Goal: Transaction & Acquisition: Purchase product/service

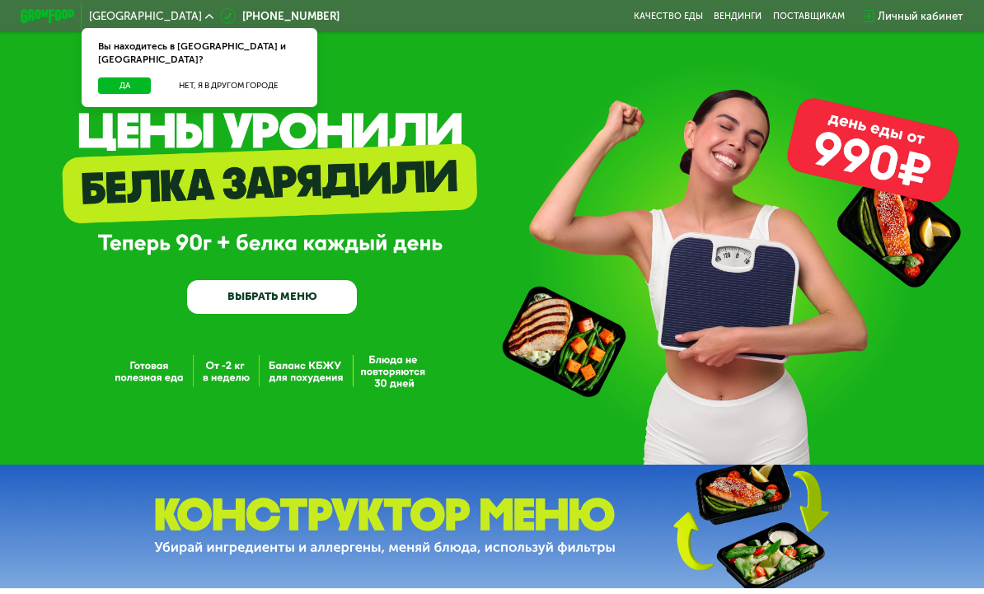
click at [124, 77] on button "Да" at bounding box center [124, 85] width 53 height 16
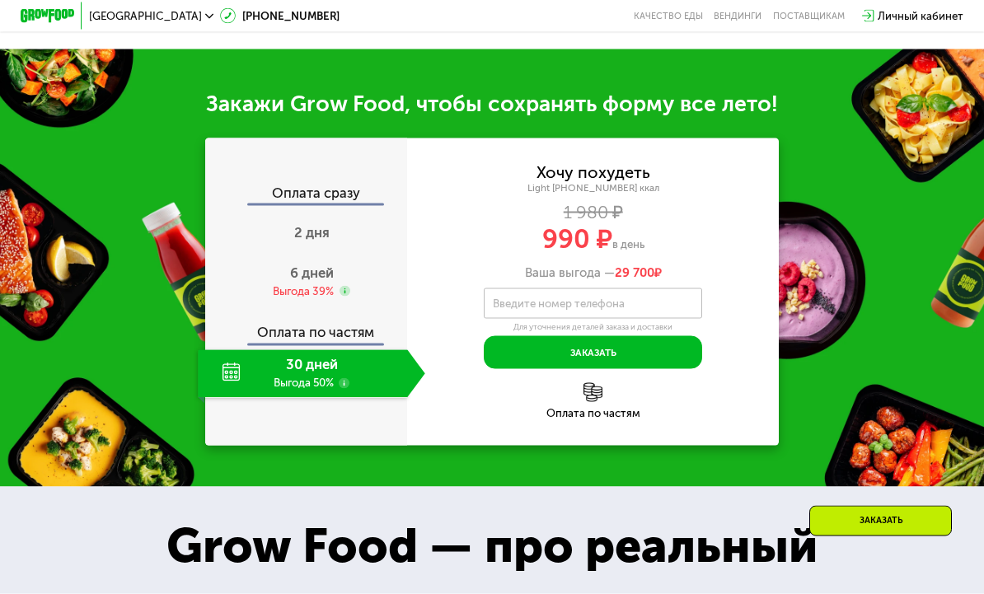
scroll to position [1223, 0]
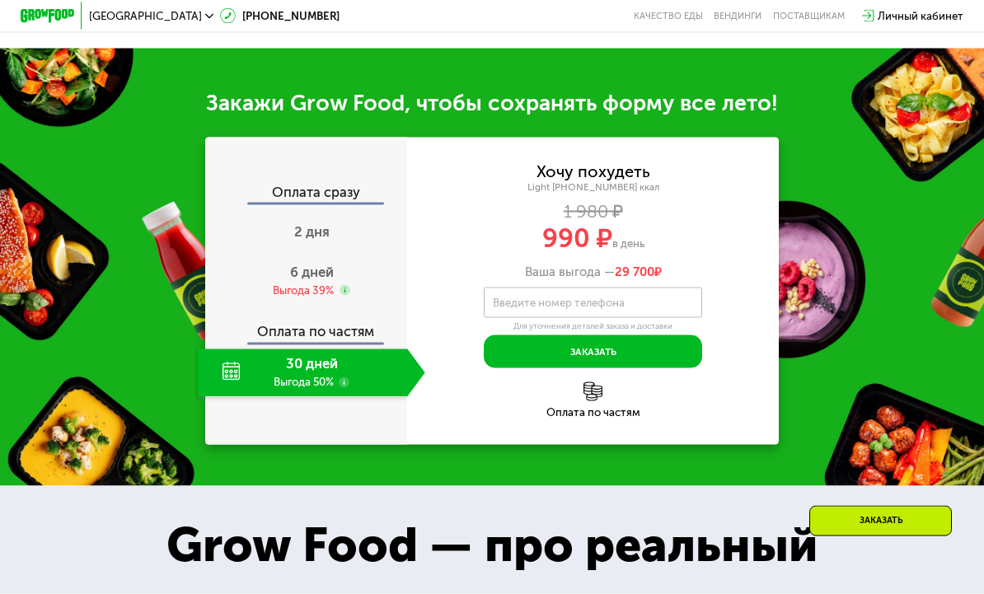
click at [308, 280] on span "6 дней" at bounding box center [312, 272] width 44 height 16
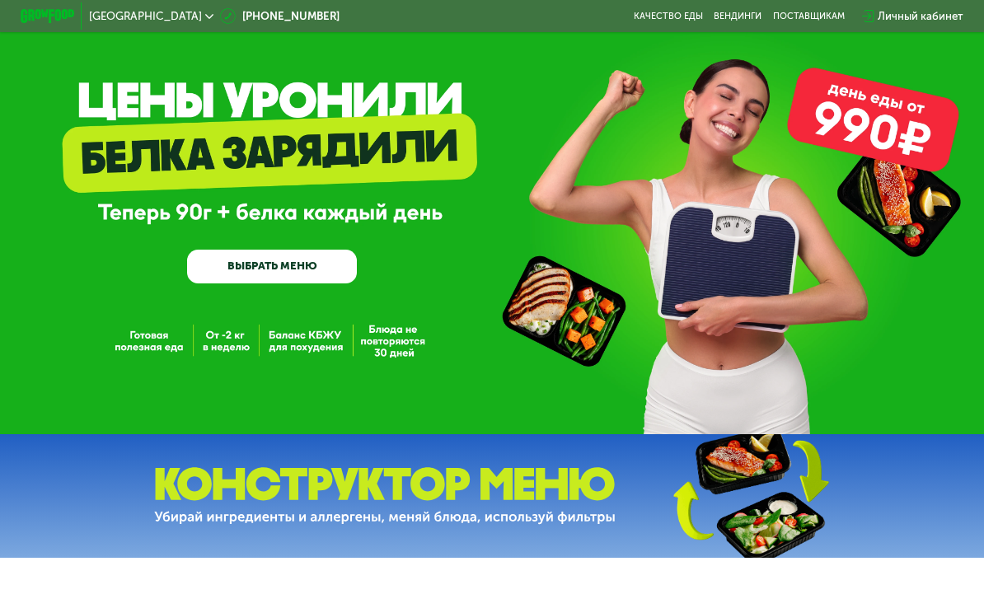
scroll to position [0, 0]
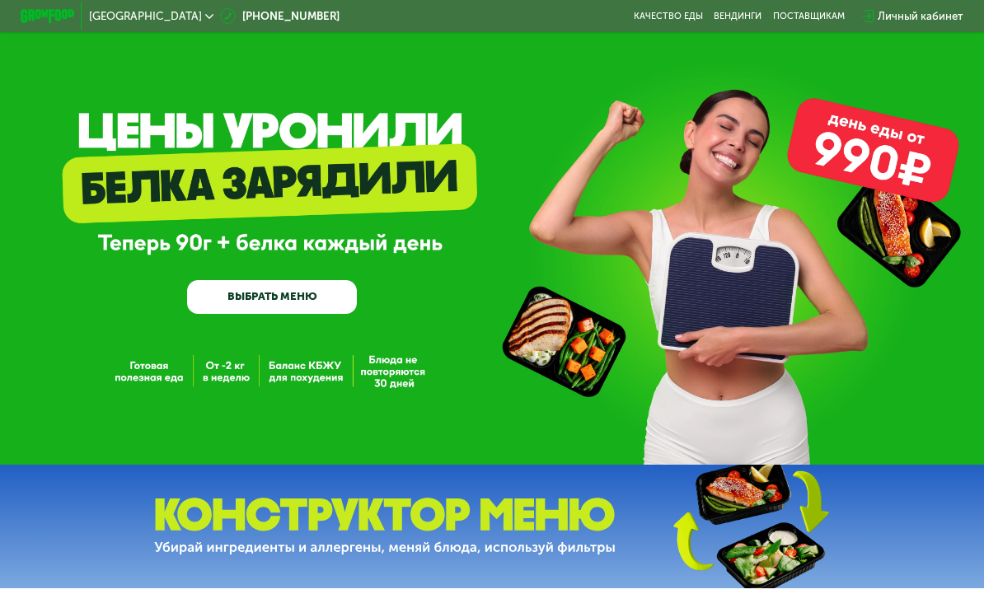
click at [306, 372] on div "GrowFood — доставка правильного питания ВЫБРАТЬ МЕНЮ" at bounding box center [492, 232] width 984 height 465
click at [299, 372] on div "GrowFood — доставка правильного питания ВЫБРАТЬ МЕНЮ" at bounding box center [492, 232] width 984 height 465
click at [257, 294] on link "ВЫБРАТЬ МЕНЮ" at bounding box center [272, 297] width 170 height 34
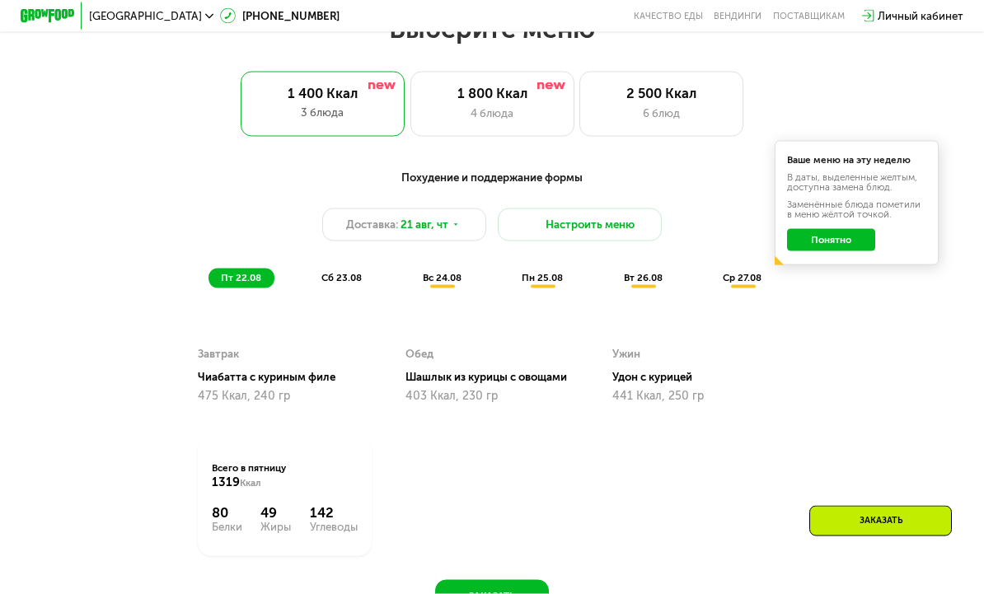
scroll to position [625, 0]
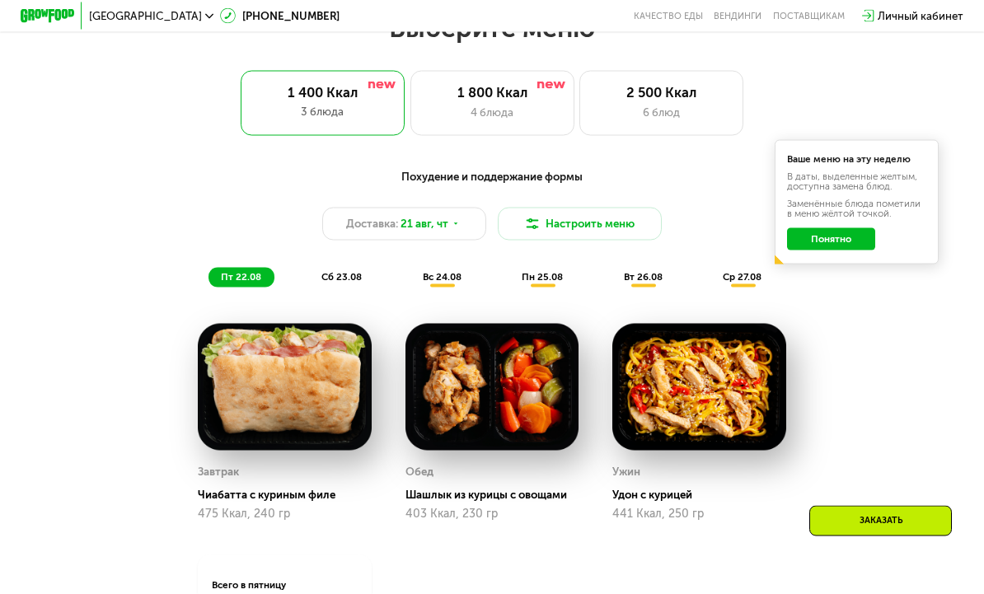
click at [345, 279] on span "сб 23.08" at bounding box center [342, 277] width 40 height 12
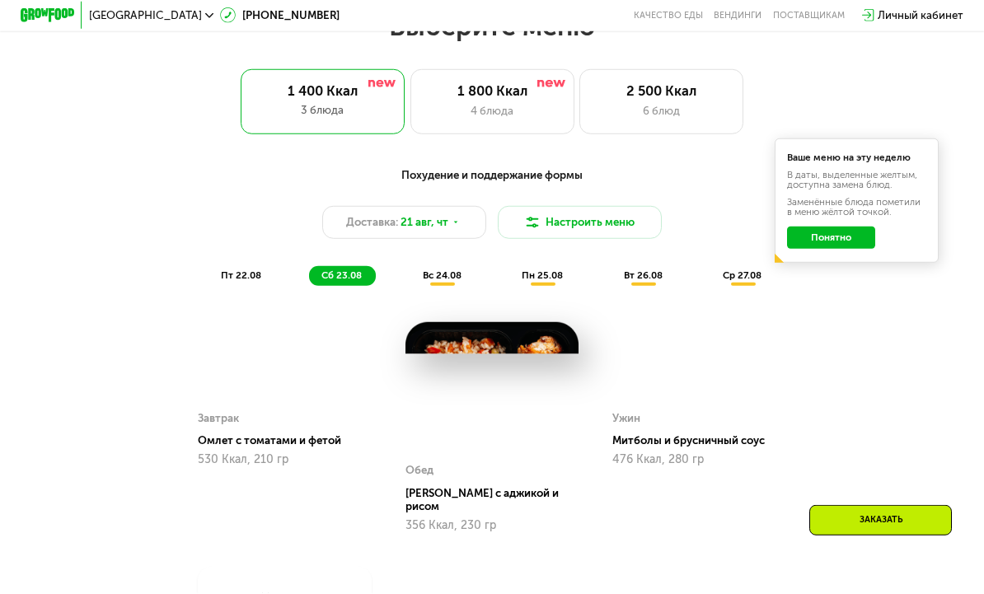
scroll to position [681, 0]
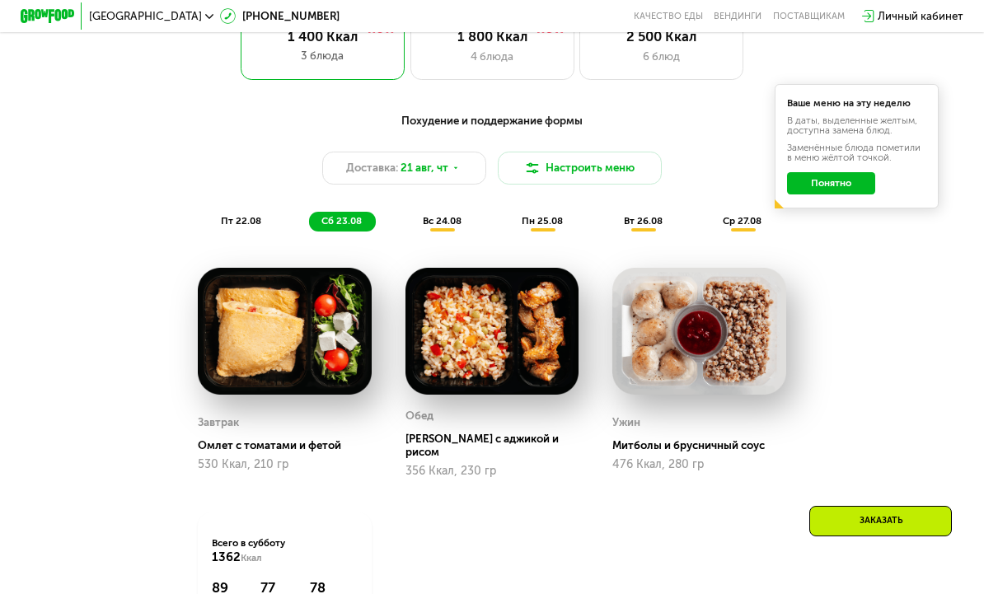
click at [510, 343] on img at bounding box center [492, 332] width 173 height 128
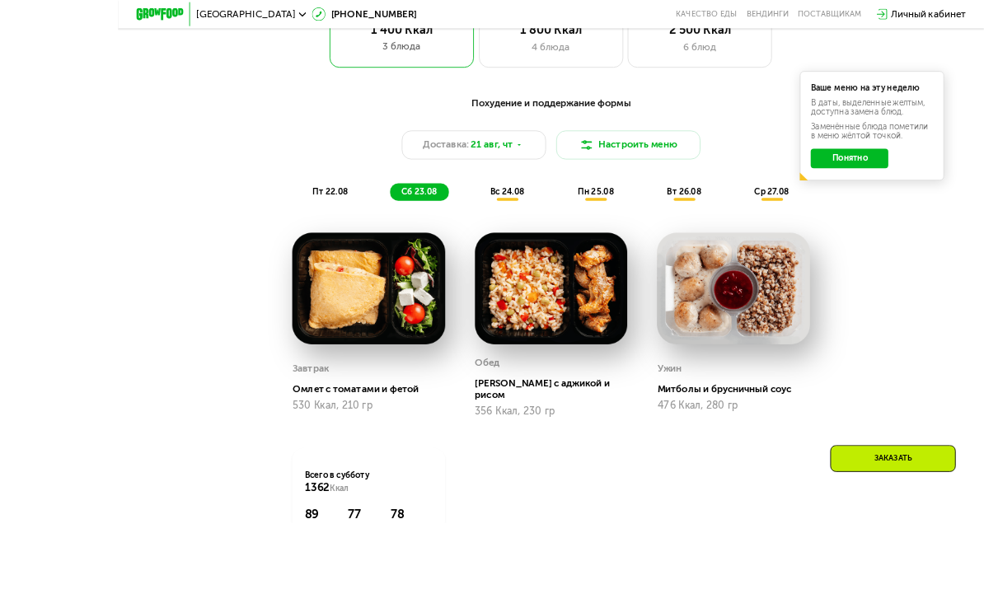
scroll to position [741, 0]
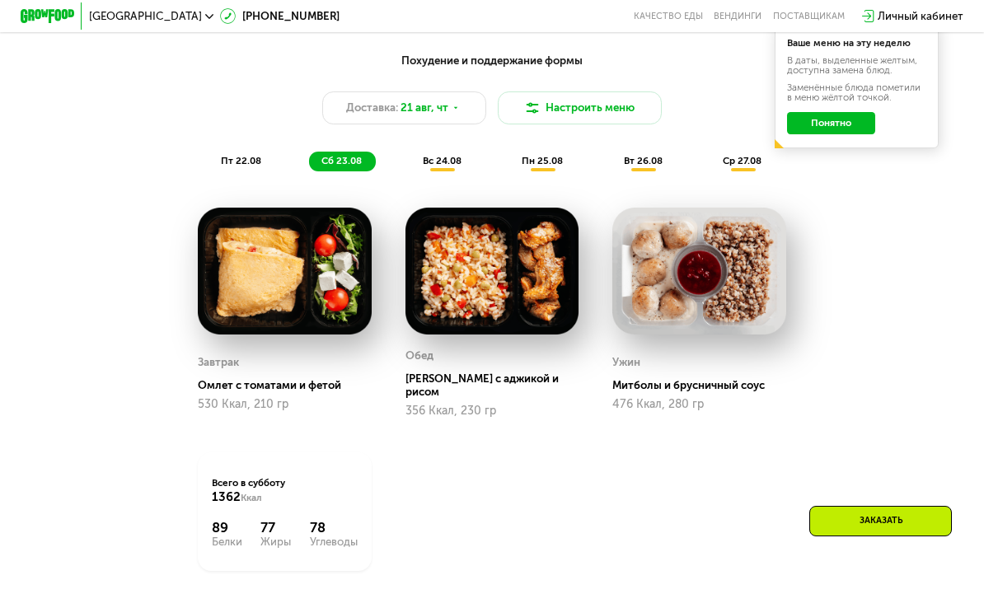
click at [446, 164] on span "вс 24.08" at bounding box center [442, 161] width 39 height 12
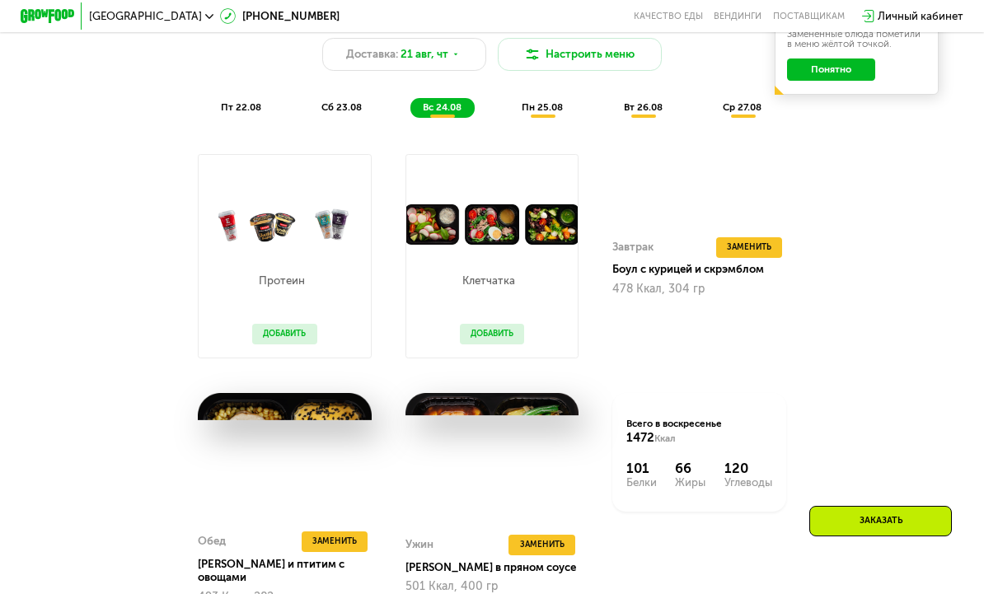
scroll to position [793, 0]
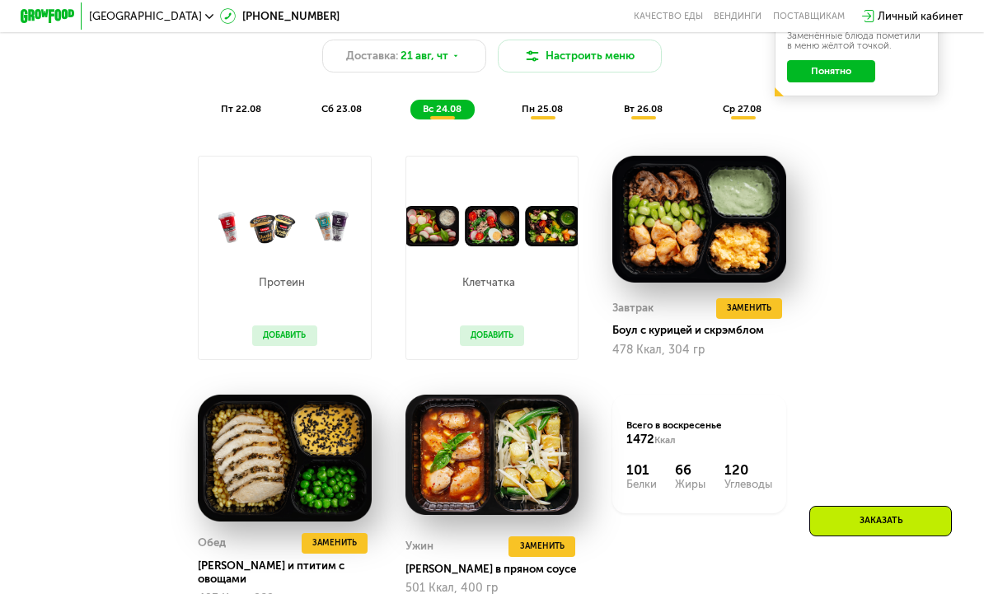
click at [336, 110] on span "сб 23.08" at bounding box center [342, 109] width 40 height 12
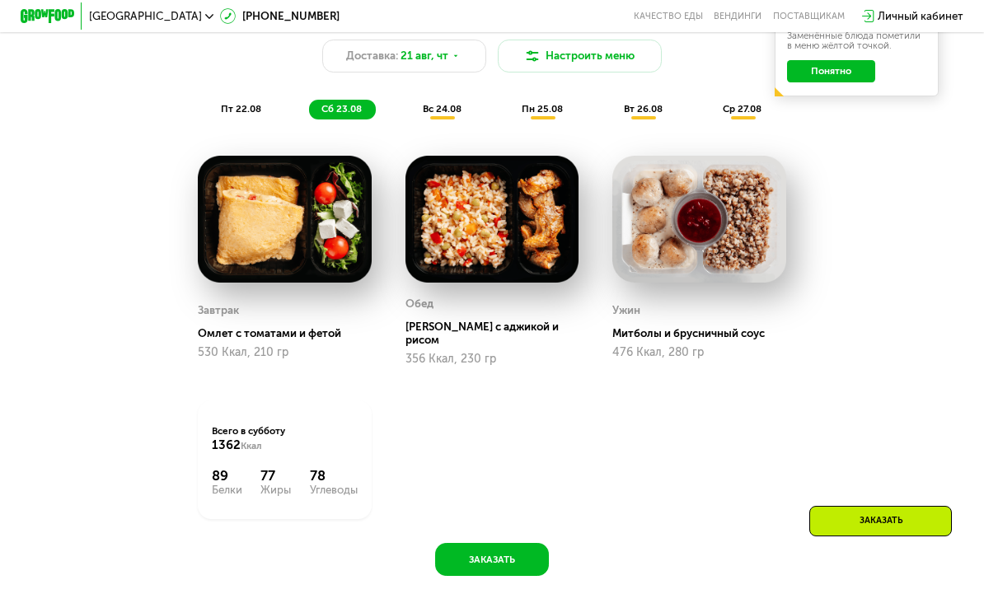
click at [449, 106] on span "вс 24.08" at bounding box center [442, 109] width 39 height 12
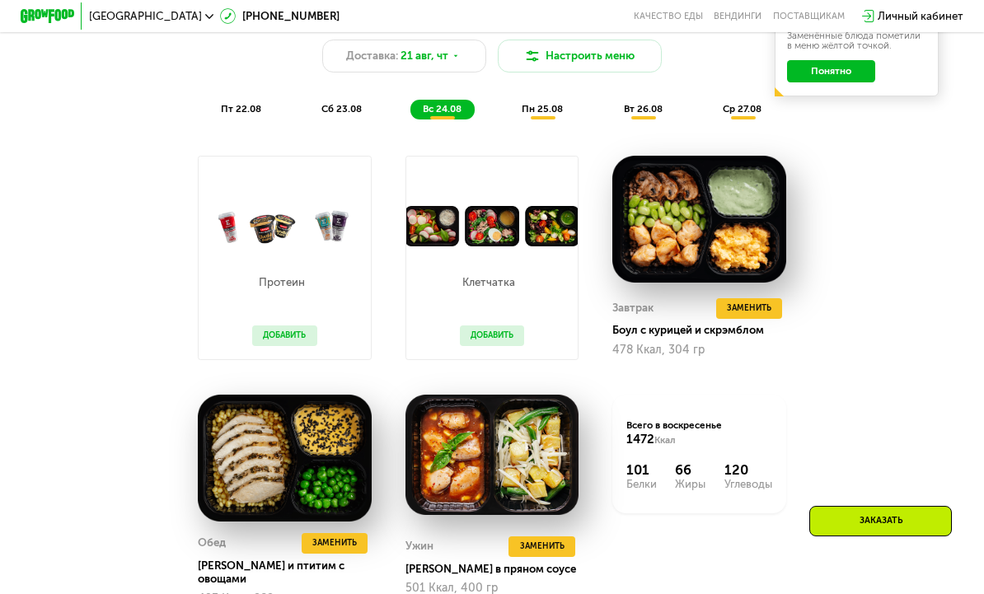
click at [544, 106] on span "пн 25.08" at bounding box center [542, 109] width 41 height 12
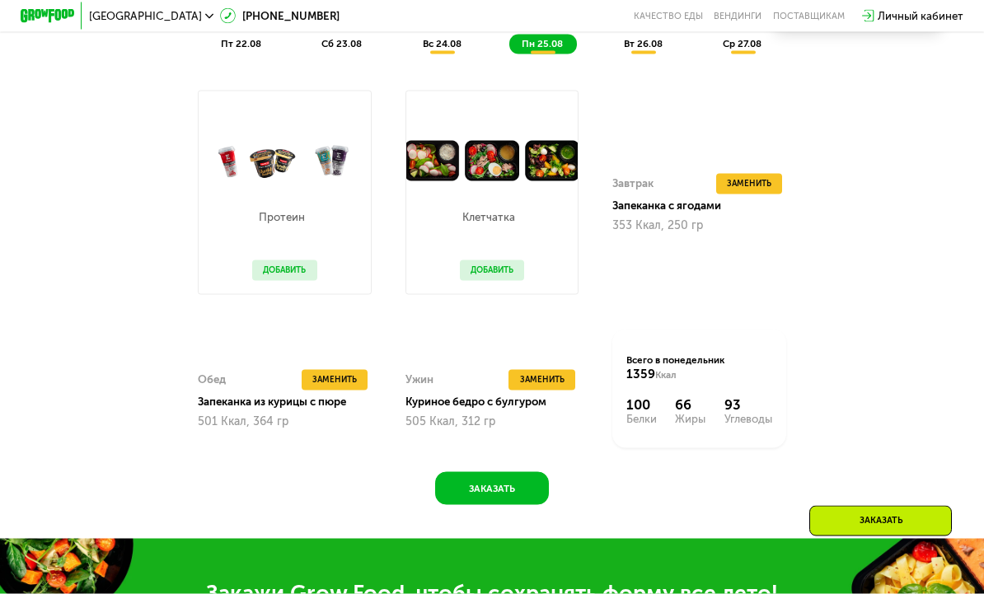
scroll to position [859, 0]
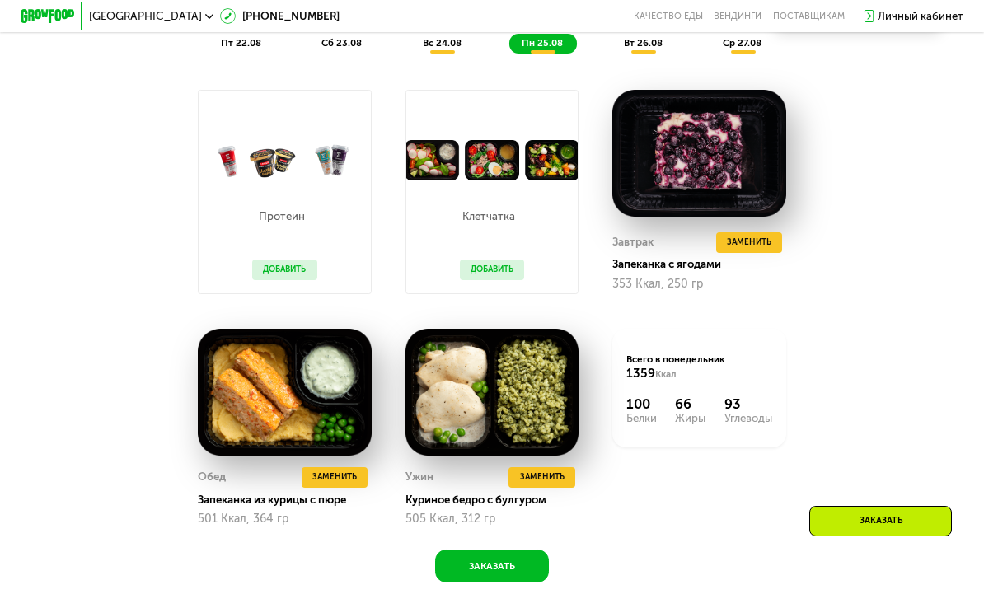
click at [750, 218] on div "Заменить Завтрак" at bounding box center [752, 219] width 110 height 19
click at [739, 227] on div "Заменить Завтрак" at bounding box center [752, 219] width 110 height 19
click at [745, 250] on button "Заменить" at bounding box center [749, 242] width 67 height 21
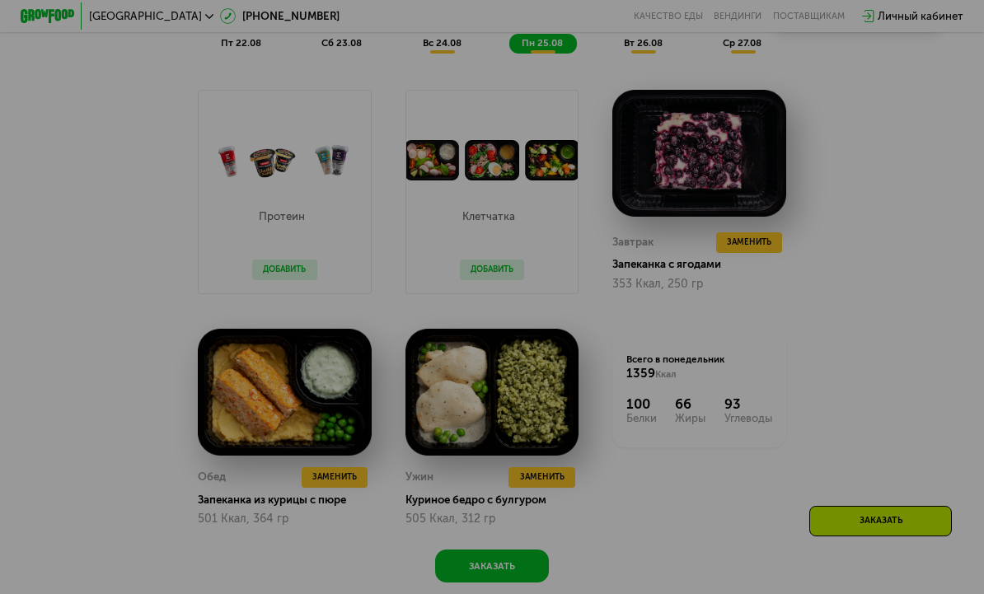
click at [754, 232] on div at bounding box center [492, 297] width 984 height 594
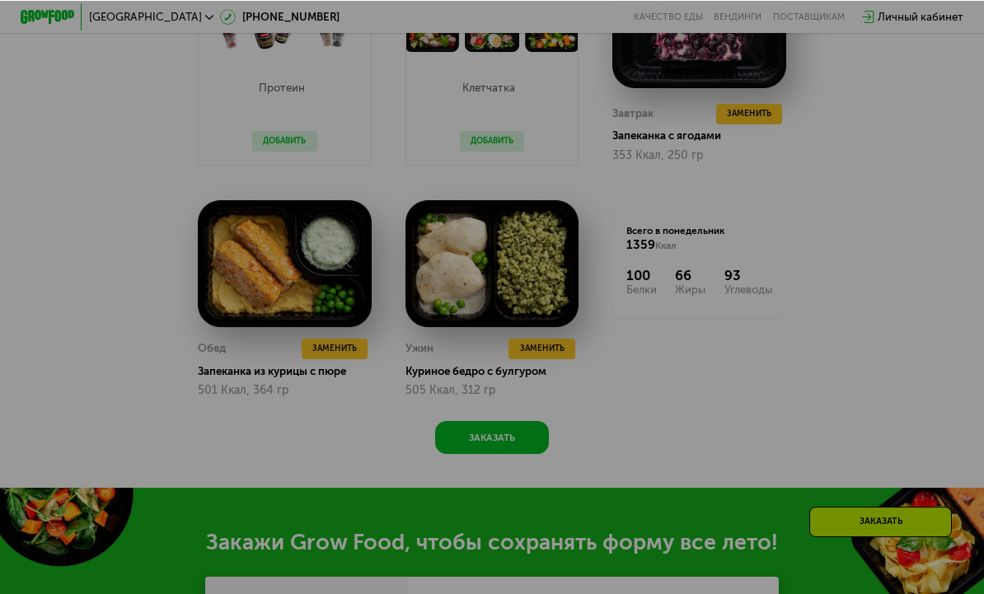
scroll to position [660, 0]
